Goal: Information Seeking & Learning: Learn about a topic

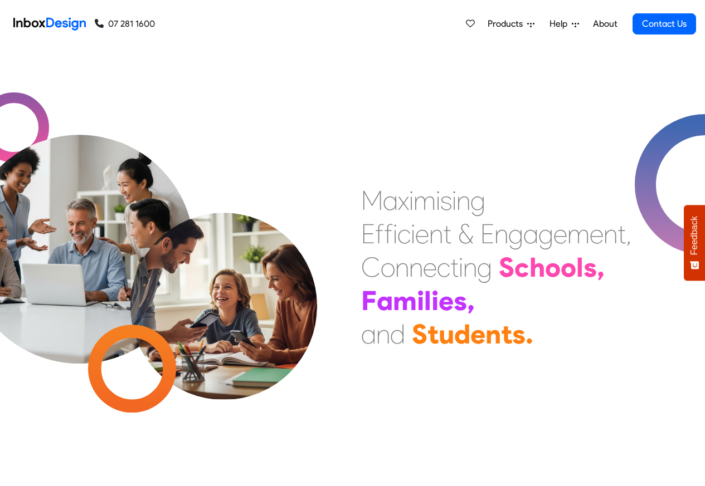
click at [509, 27] on span "Products" at bounding box center [508, 23] width 40 height 13
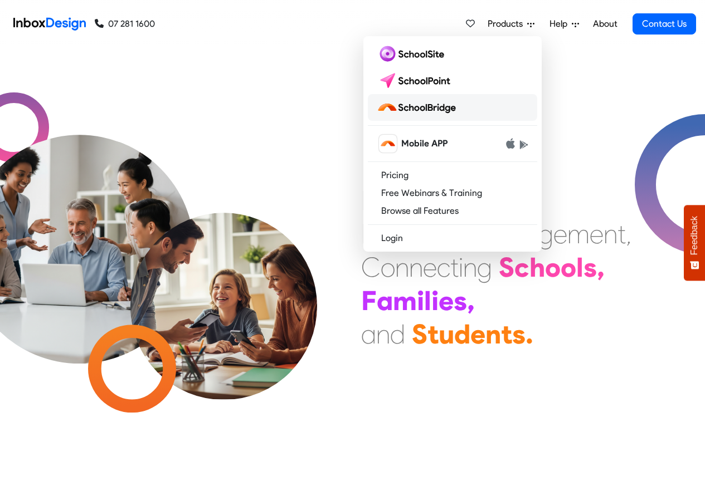
click at [408, 109] on img at bounding box center [419, 108] width 84 height 18
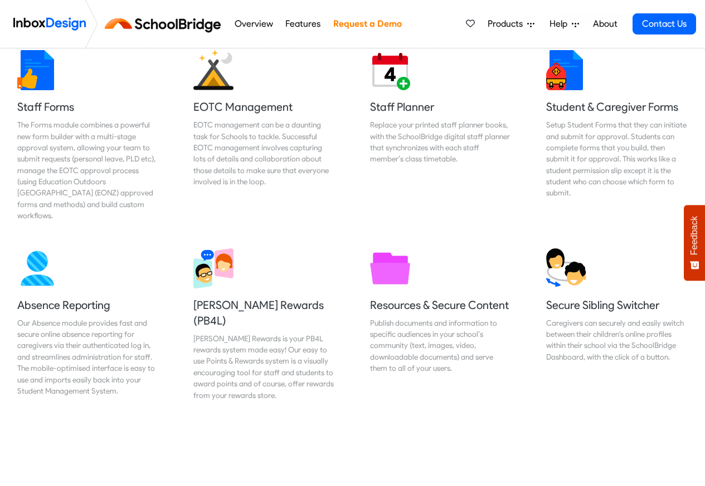
scroll to position [468, 0]
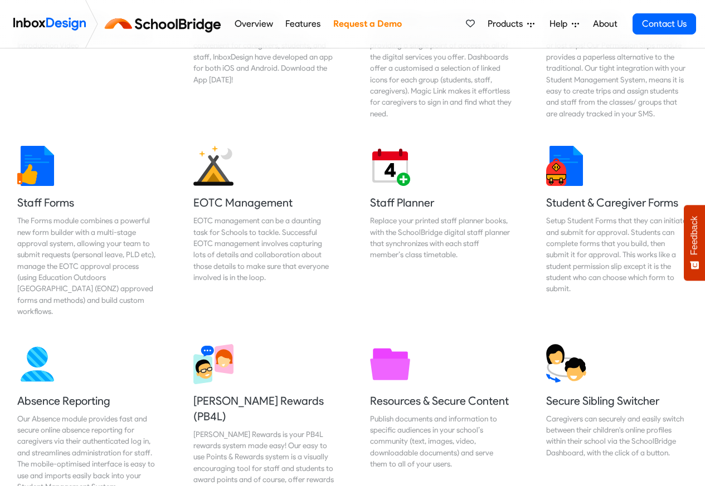
click at [287, 25] on link "Features" at bounding box center [302, 24] width 41 height 22
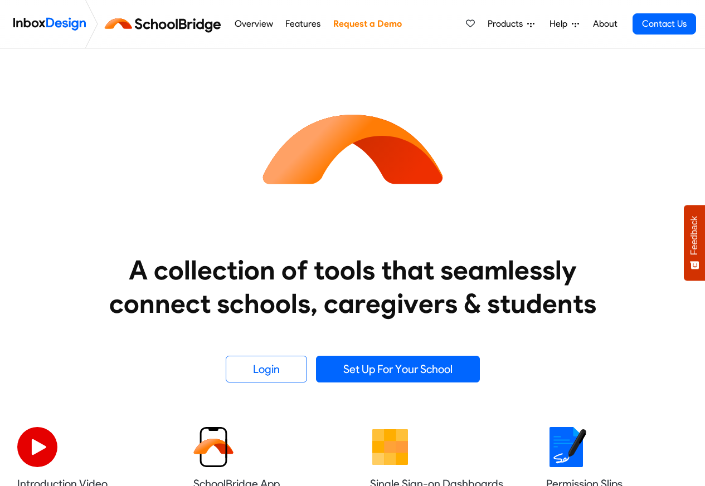
scroll to position [468, 0]
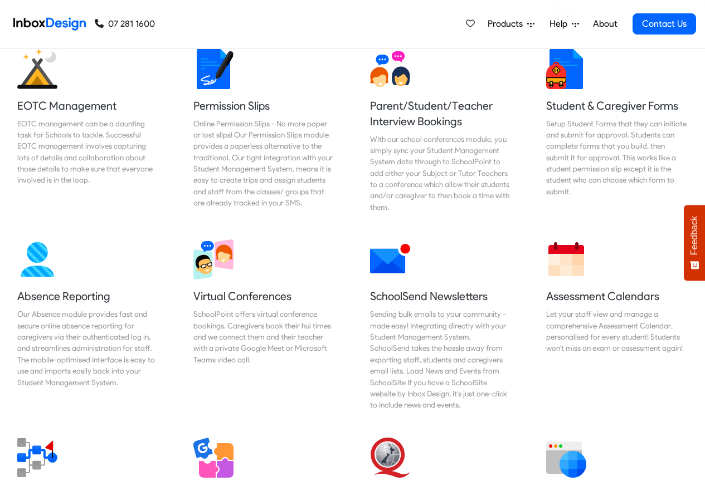
scroll to position [1050, 0]
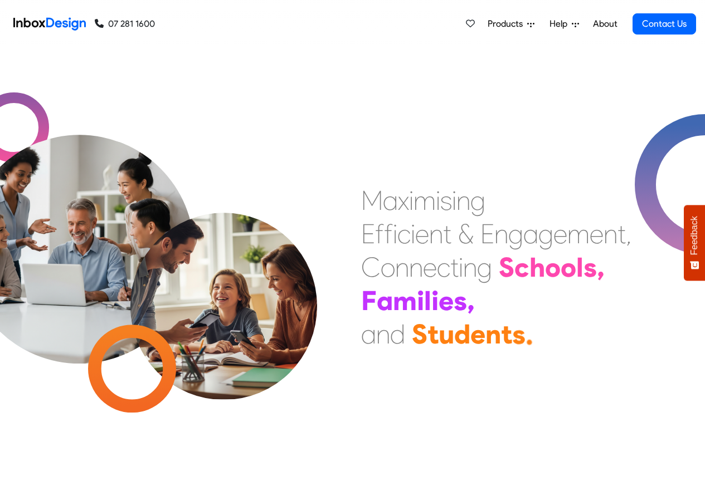
click at [499, 25] on span "Products" at bounding box center [508, 23] width 40 height 13
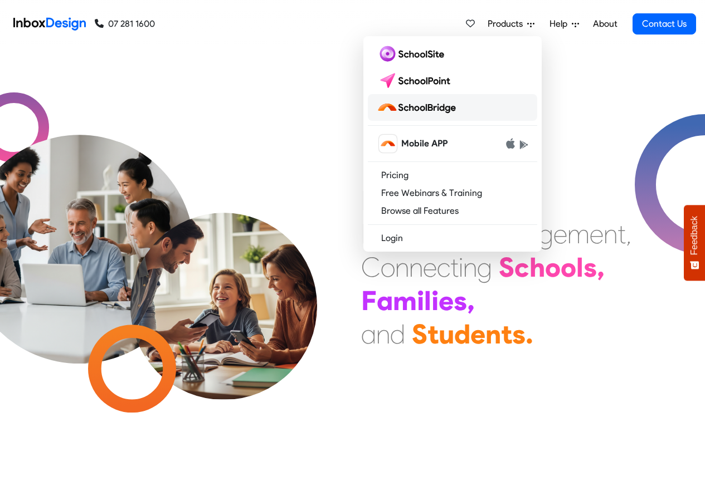
click at [421, 108] on img at bounding box center [419, 108] width 84 height 18
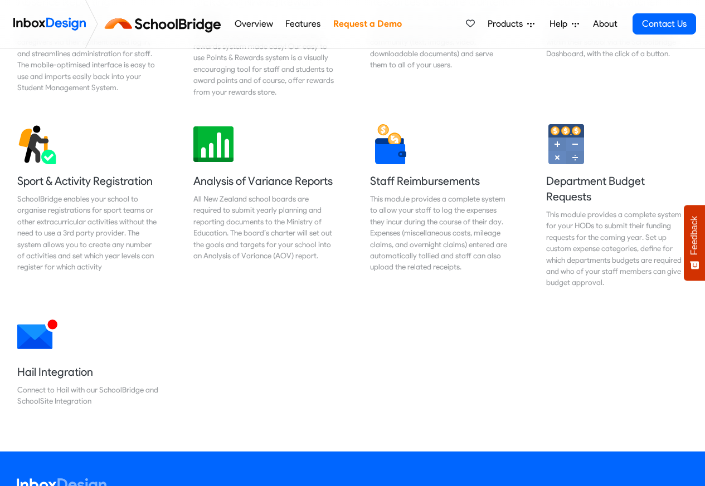
scroll to position [869, 0]
